Goal: Transaction & Acquisition: Purchase product/service

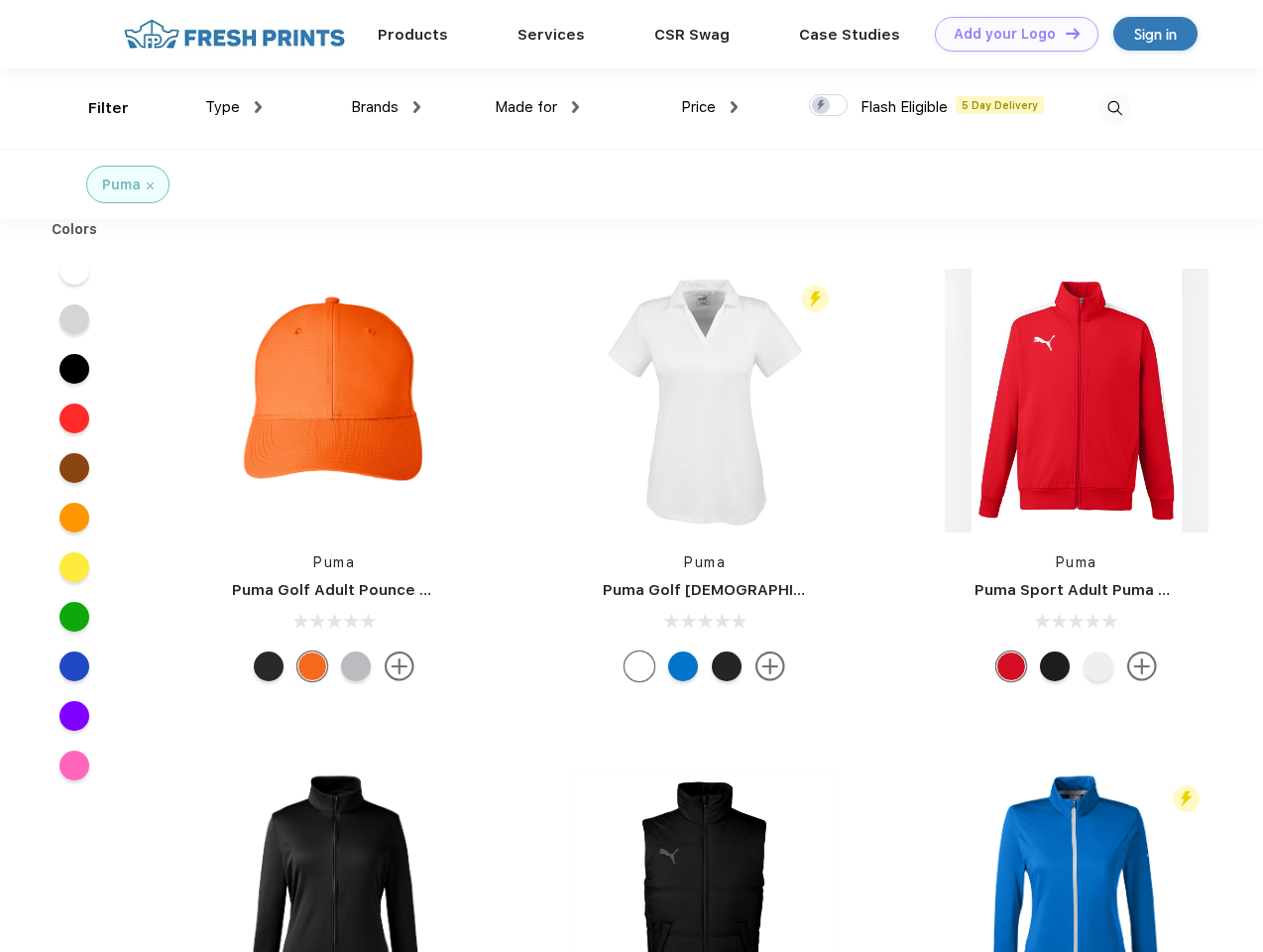
click at [1009, 34] on link "Add your Logo Design Tool" at bounding box center [1017, 34] width 164 height 35
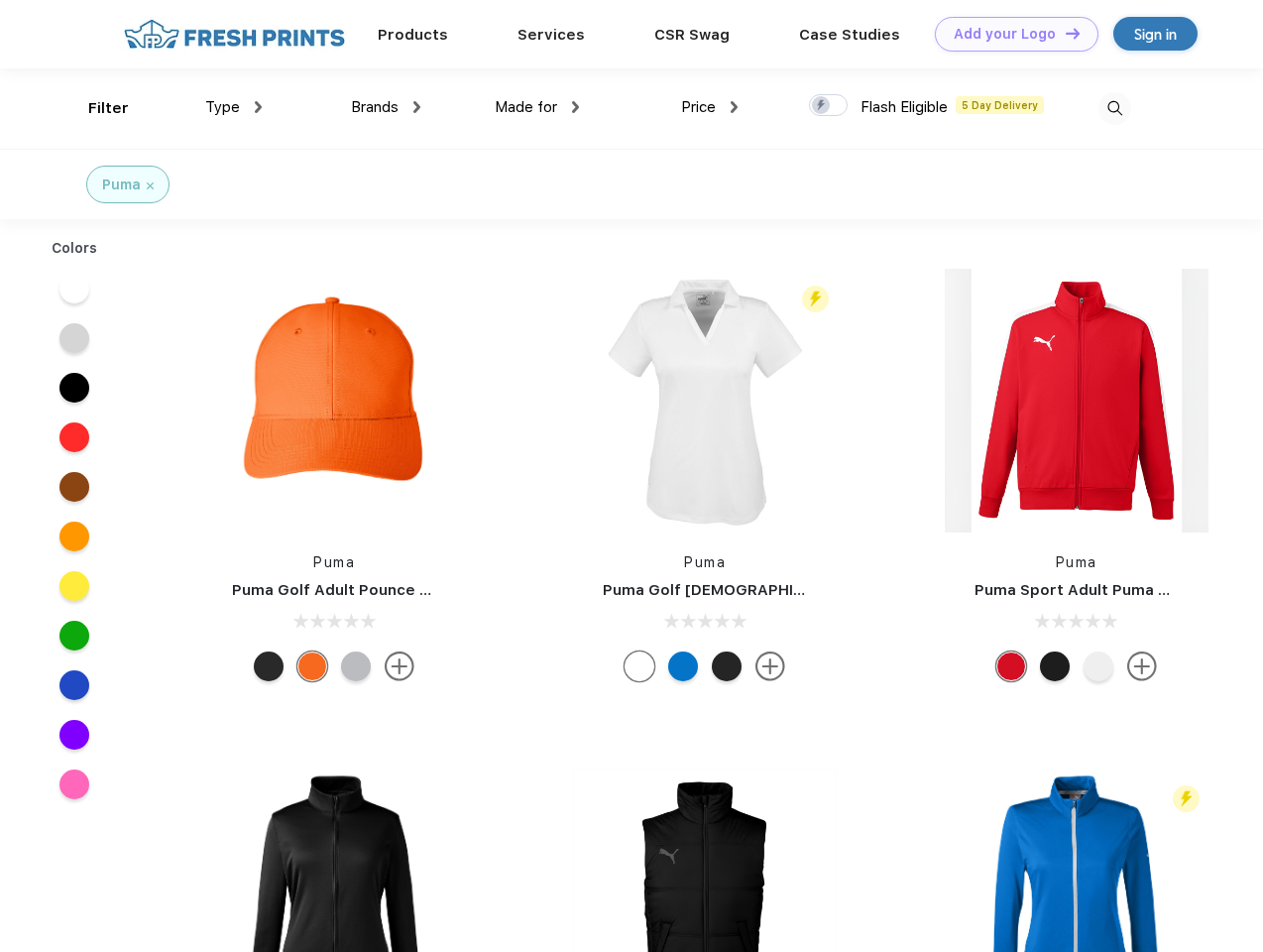
click at [0, 0] on div "Design Tool" at bounding box center [0, 0] width 0 height 0
click at [1064, 33] on link "Add your Logo Design Tool" at bounding box center [1017, 34] width 164 height 35
click at [95, 108] on div "Filter" at bounding box center [108, 108] width 41 height 23
click at [234, 107] on span "Type" at bounding box center [222, 107] width 35 height 18
click at [386, 107] on span "Brands" at bounding box center [375, 107] width 48 height 18
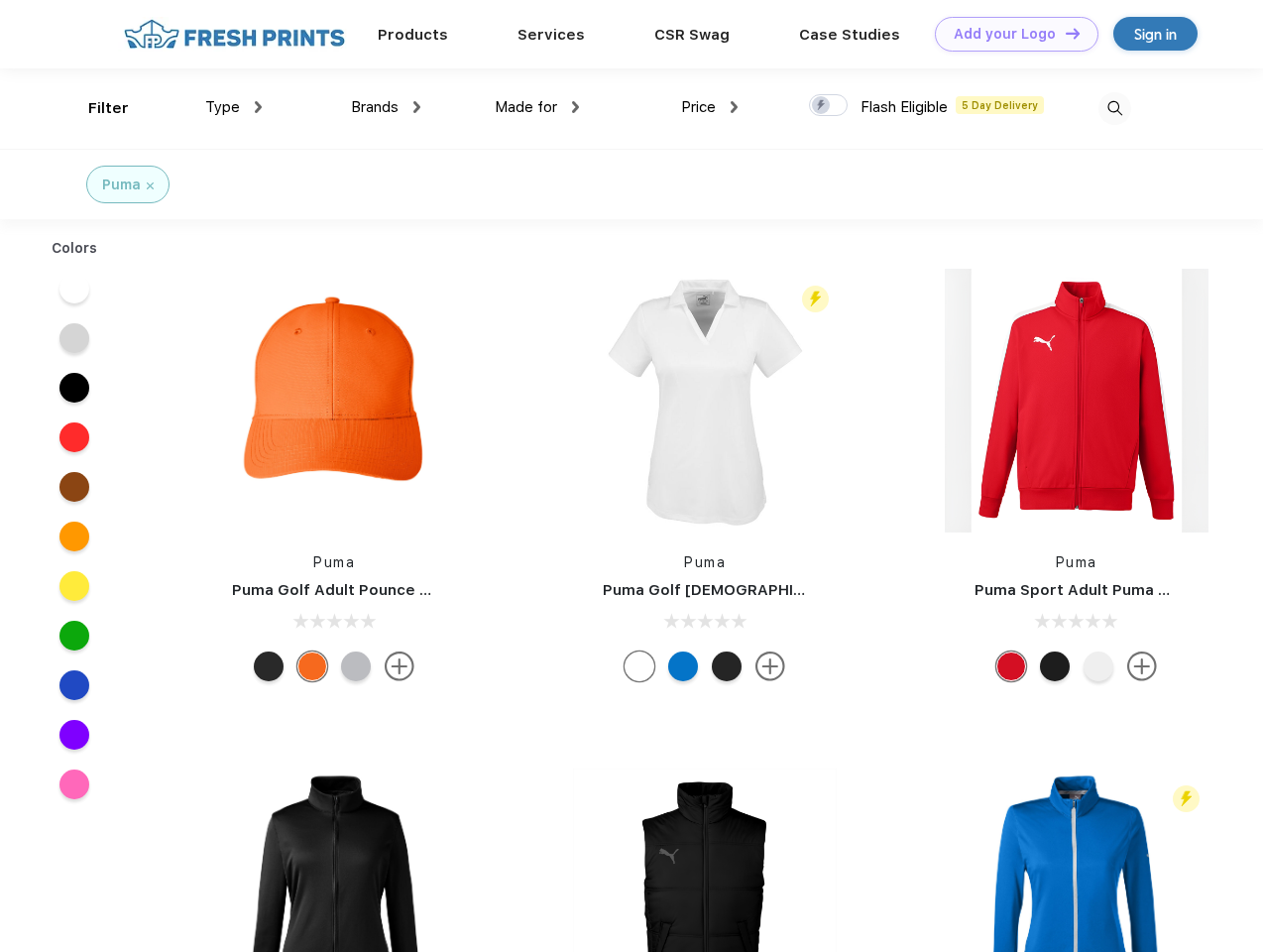
click at [537, 107] on span "Made for" at bounding box center [526, 107] width 62 height 18
click at [710, 107] on span "Price" at bounding box center [698, 107] width 35 height 18
click at [829, 106] on div at bounding box center [828, 105] width 39 height 22
click at [822, 106] on input "checkbox" at bounding box center [815, 99] width 13 height 13
click at [1114, 108] on img at bounding box center [1115, 108] width 33 height 33
